Goal: Find specific page/section: Find specific page/section

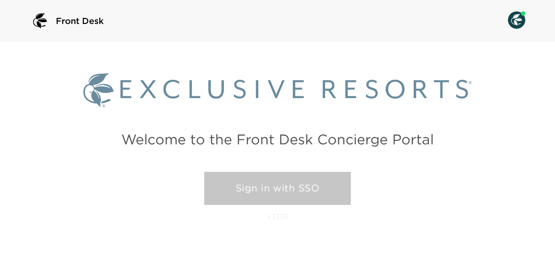
click at [268, 184] on link "Sign in with SSO" at bounding box center [277, 188] width 146 height 33
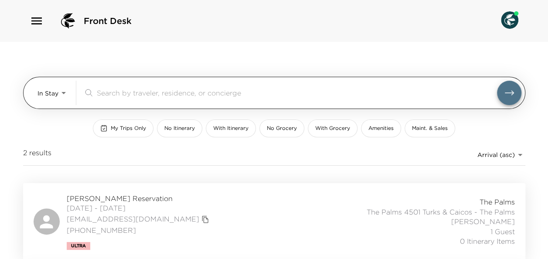
click at [65, 95] on body "Front Desk In Stay In-Stay ​ My Trips Only No Itinerary With Itinerary No Groce…" at bounding box center [274, 129] width 548 height 259
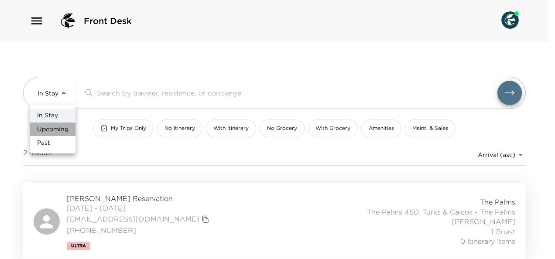
click at [60, 125] on span "Upcoming" at bounding box center [52, 129] width 31 height 9
type input "Upcoming"
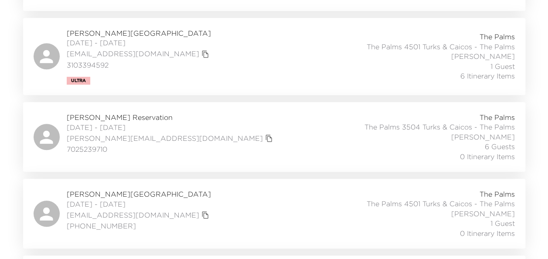
scroll to position [262, 0]
